Goal: Task Accomplishment & Management: Complete application form

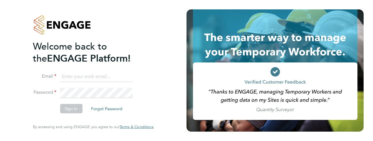
type input "mike.octigan1@justice.gov.uk"
click at [74, 110] on button "Sign In" at bounding box center [71, 108] width 22 height 9
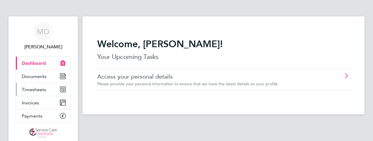
click at [31, 89] on span "Timesheets" at bounding box center [34, 90] width 24 height 6
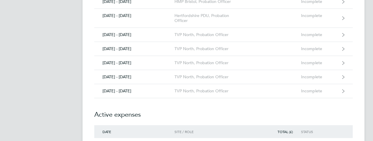
scroll to position [617, 0]
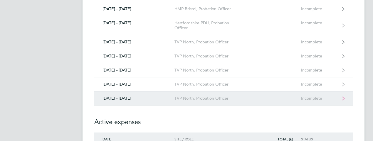
click at [315, 96] on div "Incomplete" at bounding box center [319, 98] width 36 height 5
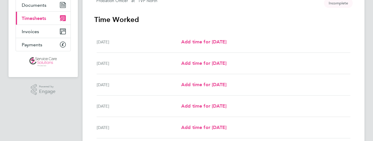
scroll to position [88, 0]
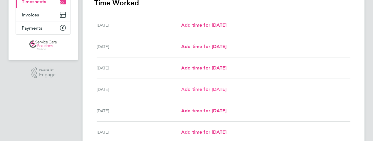
click at [203, 90] on span "Add time for [DATE]" at bounding box center [203, 90] width 45 height 6
select select "30"
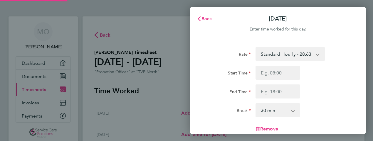
click at [203, 90] on div "Rate Standard Hourly - 28.63 Start Time End Time Break 0 min 15 min 30 min 45 m…" at bounding box center [278, 126] width 176 height 172
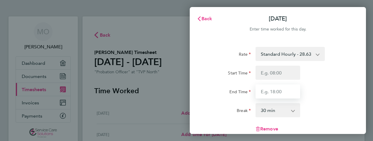
click at [273, 92] on input "End Time" at bounding box center [278, 92] width 45 height 14
type input "17:00"
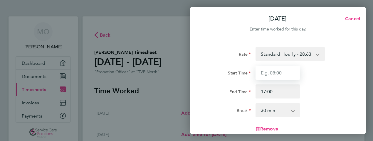
click at [272, 71] on input "Start Time" at bounding box center [278, 73] width 45 height 14
click at [273, 72] on input "Start Time" at bounding box center [278, 73] width 45 height 14
drag, startPoint x: 271, startPoint y: 71, endPoint x: 295, endPoint y: 75, distance: 24.7
click at [295, 75] on input "Start Time" at bounding box center [278, 73] width 45 height 14
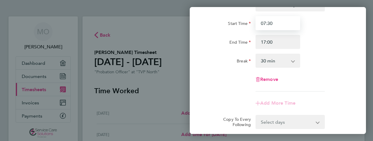
scroll to position [59, 0]
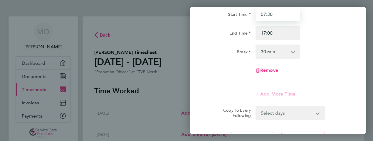
type input "07:30"
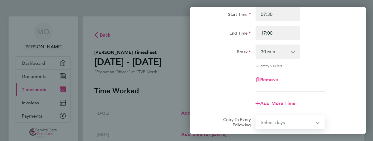
click at [304, 112] on form "Rate Standard Hourly - 28.63 Start Time 07:30 End Time 17:00 Break 0 min 15 min…" at bounding box center [277, 58] width 143 height 141
select select "FRI"
click at [256, 116] on select "Select days Day Weekend (Sat-Sun) [DATE] [DATE] [DATE]" at bounding box center [287, 122] width 62 height 13
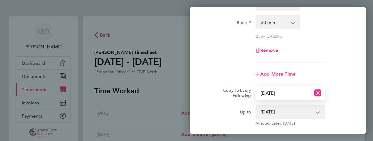
click at [313, 113] on select "[DATE] [DATE] [DATE]" at bounding box center [286, 111] width 61 height 13
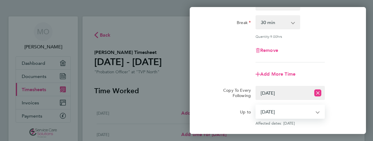
select select "[DATE]"
click at [256, 105] on select "[DATE] [DATE] [DATE]" at bounding box center [286, 111] width 61 height 13
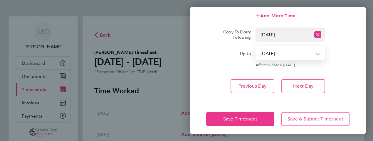
scroll to position [147, 0]
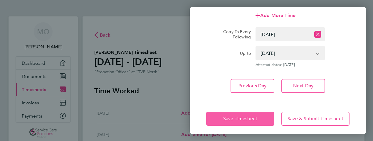
click at [247, 117] on span "Save Timesheet" at bounding box center [240, 119] width 34 height 6
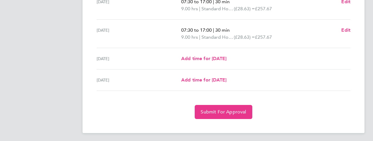
scroll to position [242, 0]
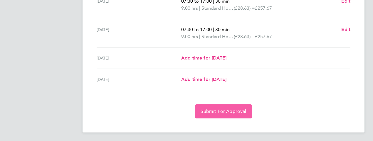
click at [221, 112] on span "Submit For Approval" at bounding box center [224, 112] width 46 height 6
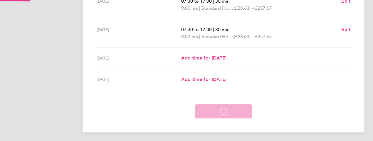
scroll to position [214, 0]
